Goal: Task Accomplishment & Management: Manage account settings

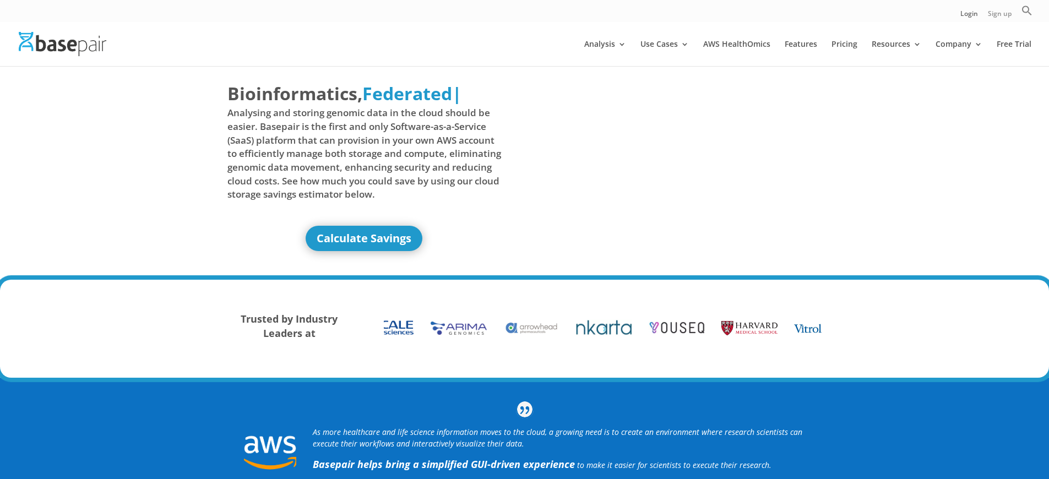
click at [999, 16] on link "Sign up" at bounding box center [1000, 16] width 24 height 12
click at [968, 16] on link "Login" at bounding box center [970, 16] width 18 height 12
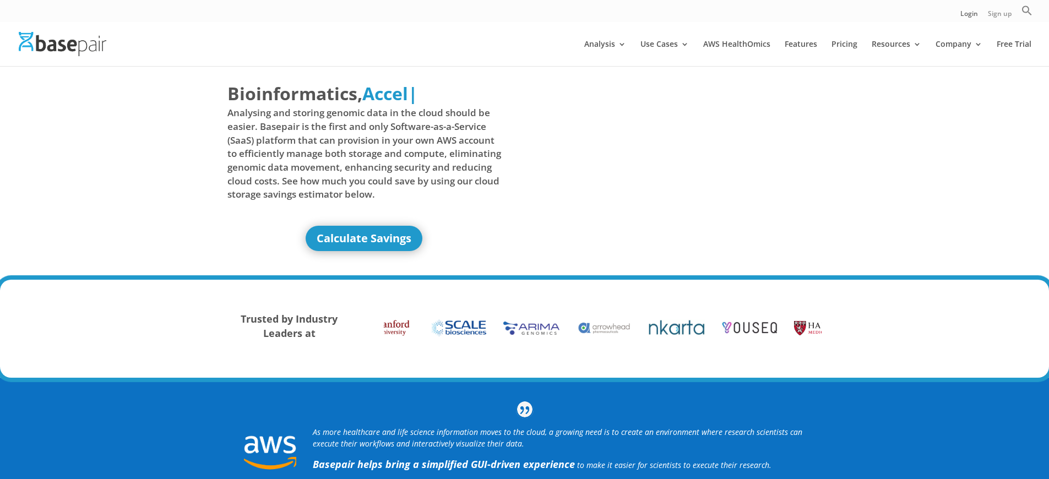
click at [999, 16] on link "Sign up" at bounding box center [1000, 16] width 24 height 12
